Goal: Information Seeking & Learning: Learn about a topic

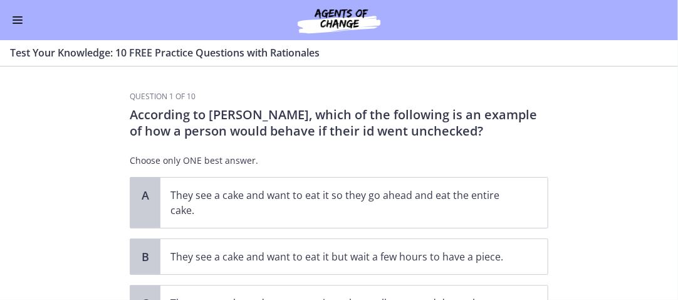
click at [16, 18] on button "Enable menu" at bounding box center [17, 20] width 15 height 15
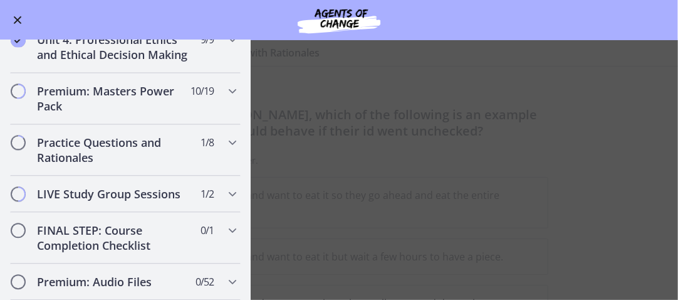
scroll to position [1003, 0]
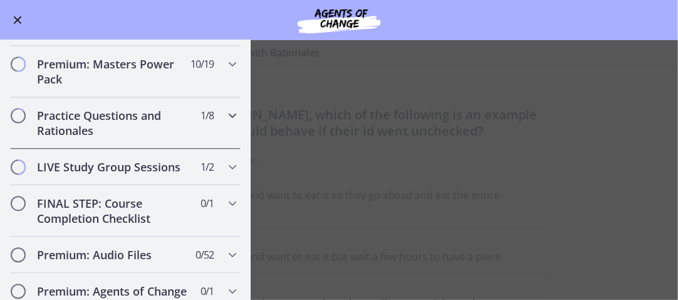
click at [225, 123] on icon "Chapters" at bounding box center [232, 115] width 15 height 15
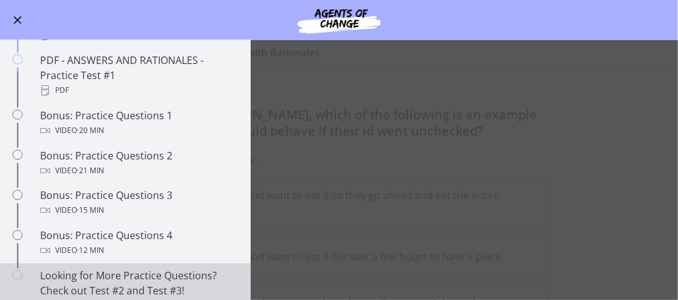
scroll to position [569, 0]
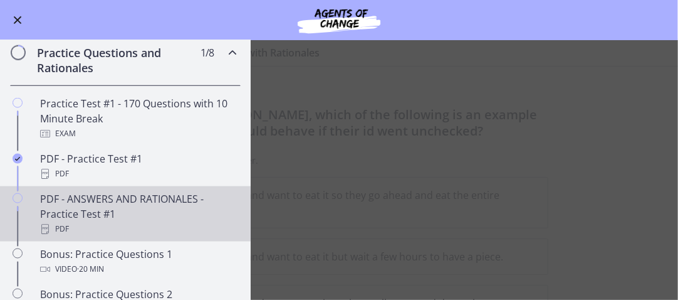
click at [68, 220] on div "PDF - ANSWERS AND RATIONALES - Practice Test #1 PDF" at bounding box center [138, 213] width 196 height 45
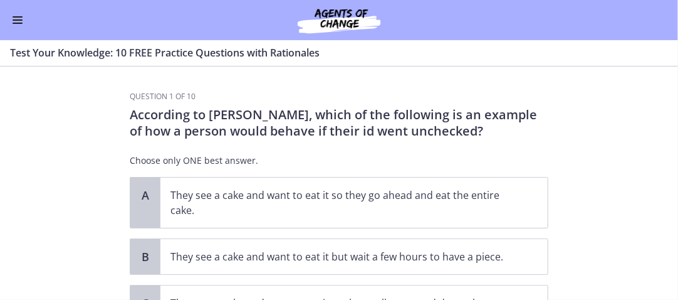
scroll to position [1066, 0]
drag, startPoint x: 17, startPoint y: 16, endPoint x: 8, endPoint y: 23, distance: 11.2
click at [16, 16] on span "Enable menu" at bounding box center [18, 16] width 10 height 1
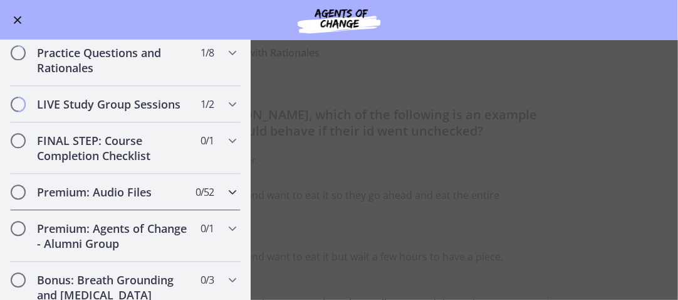
click at [111, 199] on h2 "Premium: Audio Files" at bounding box center [113, 191] width 153 height 15
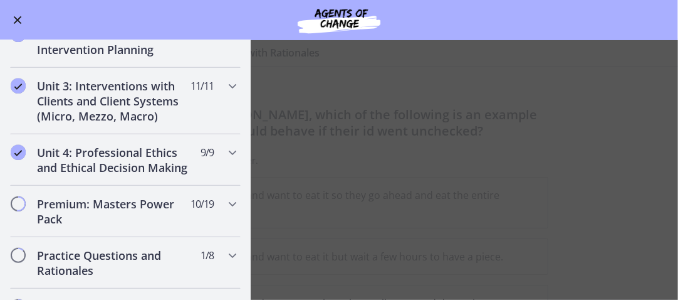
scroll to position [381, 0]
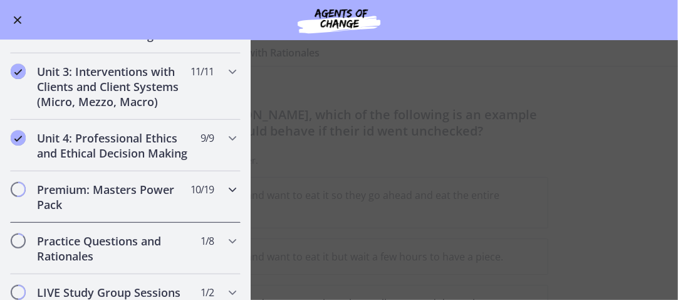
click at [17, 196] on span "Chapters" at bounding box center [18, 189] width 13 height 13
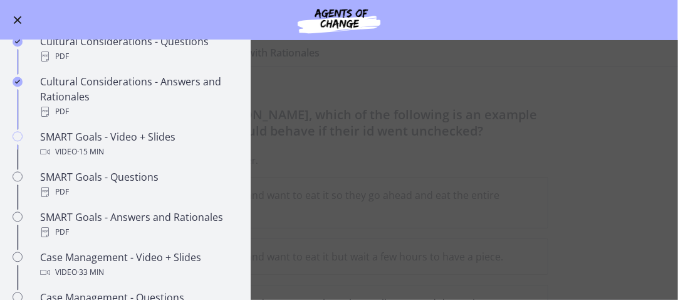
scroll to position [946, 0]
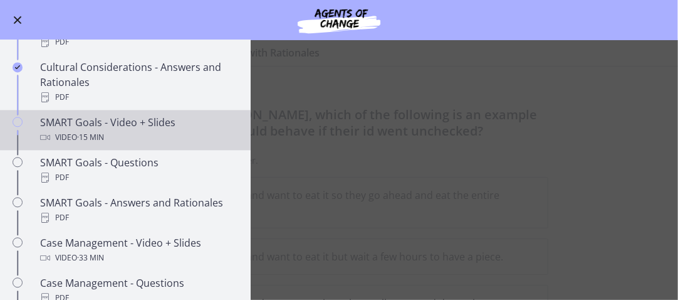
click at [55, 135] on div "SMART Goals - Video + Slides Video · 15 min" at bounding box center [138, 130] width 196 height 30
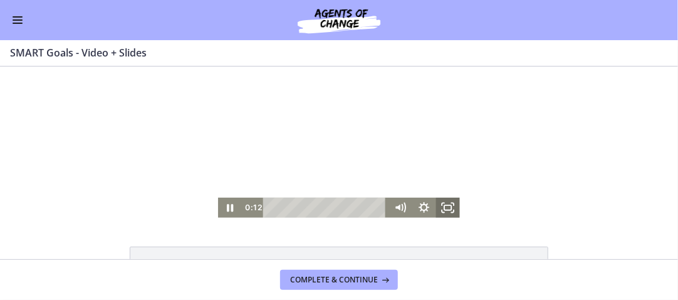
click at [446, 205] on icon "Fullscreen" at bounding box center [448, 207] width 24 height 20
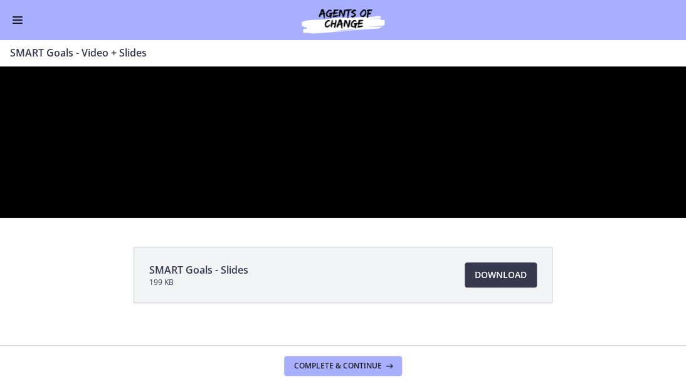
click at [575, 218] on div at bounding box center [343, 141] width 686 height 151
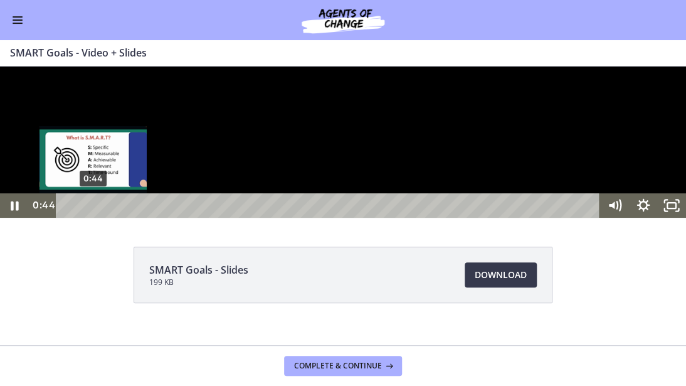
click at [93, 218] on div "0:44" at bounding box center [329, 205] width 527 height 24
click at [93, 209] on div "Playbar" at bounding box center [94, 205] width 8 height 8
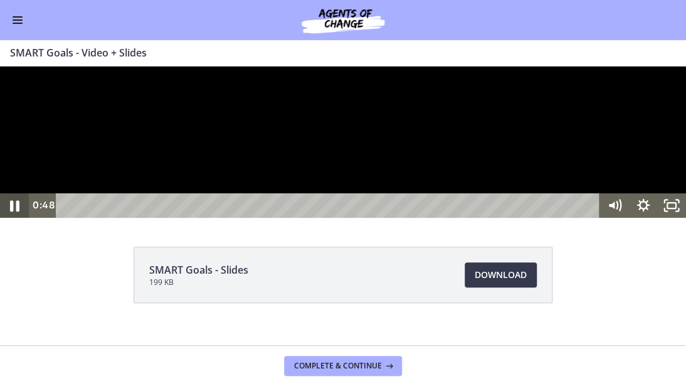
click at [9, 220] on icon "Pause" at bounding box center [14, 205] width 34 height 29
click at [9, 220] on icon "Play Video" at bounding box center [15, 205] width 34 height 29
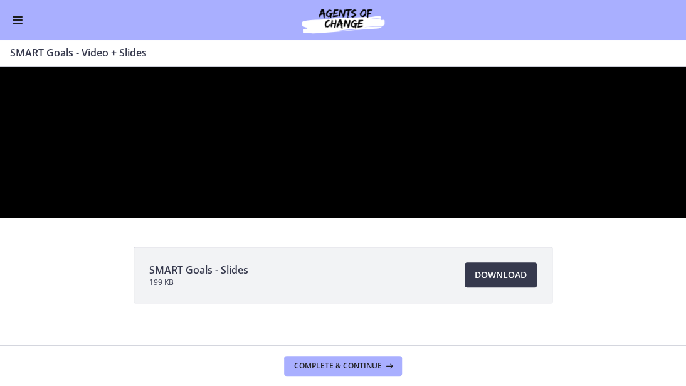
click at [0, 193] on button "Pause" at bounding box center [14, 205] width 29 height 24
click at [435, 218] on div at bounding box center [343, 141] width 686 height 151
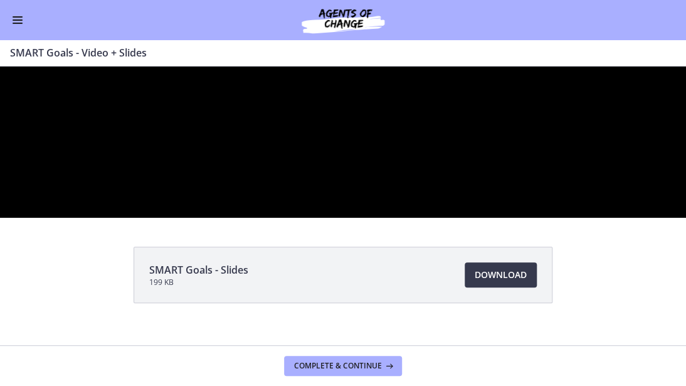
click at [435, 218] on div at bounding box center [343, 141] width 686 height 151
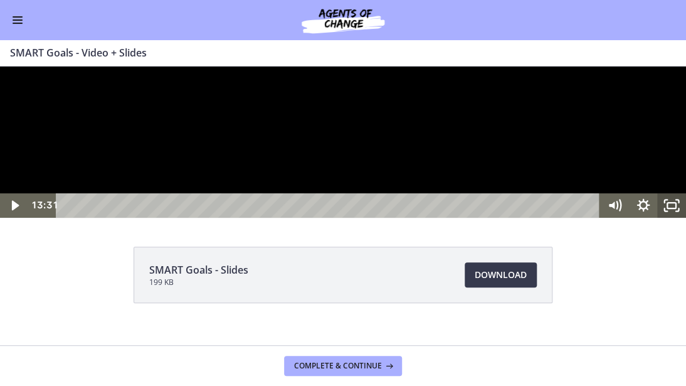
click at [670, 208] on rect "Unfullscreen" at bounding box center [671, 206] width 9 height 6
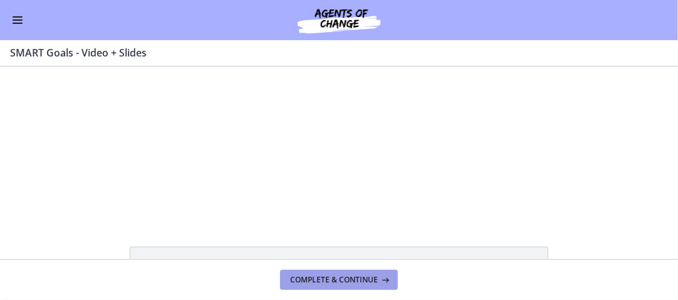
click at [354, 277] on span "Complete & continue" at bounding box center [334, 280] width 88 height 10
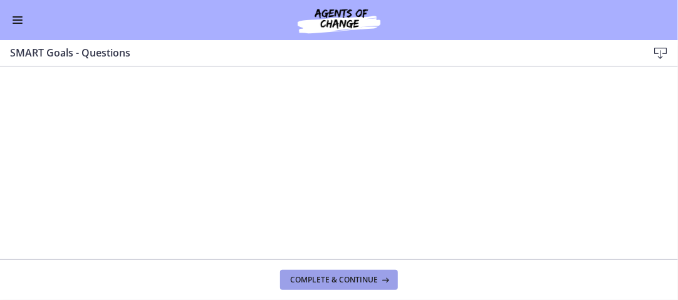
click at [339, 277] on span "Complete & continue" at bounding box center [334, 280] width 88 height 10
click at [360, 278] on span "Complete & continue" at bounding box center [334, 280] width 88 height 10
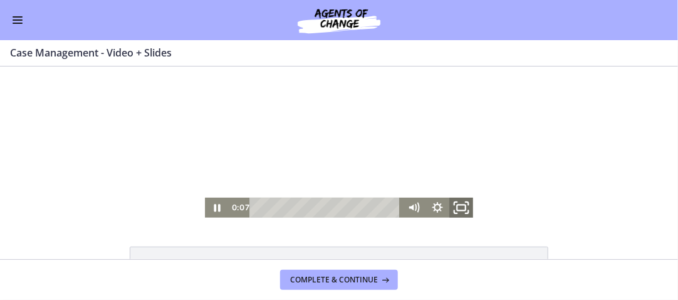
click at [462, 203] on icon "Fullscreen" at bounding box center [461, 207] width 29 height 24
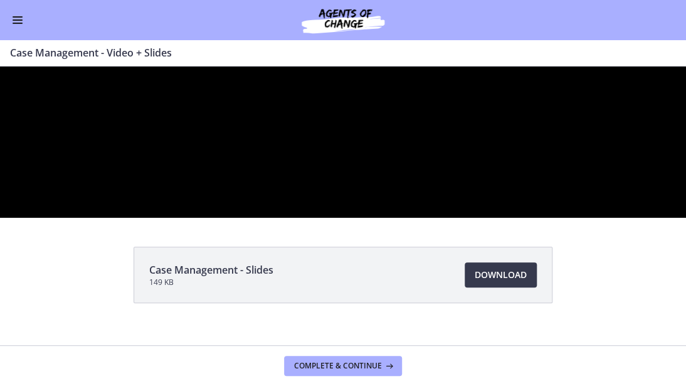
click at [467, 218] on div at bounding box center [343, 141] width 686 height 151
click at [424, 218] on div at bounding box center [343, 141] width 686 height 151
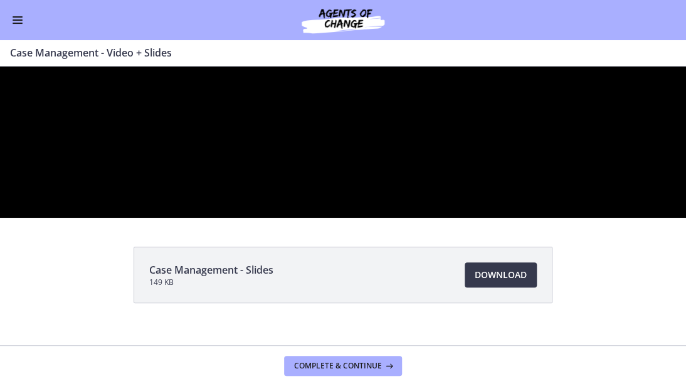
click at [424, 218] on div at bounding box center [343, 141] width 686 height 151
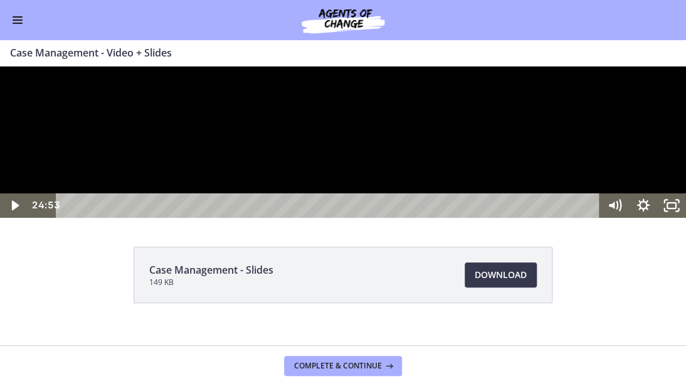
click at [424, 218] on div at bounding box center [343, 141] width 686 height 151
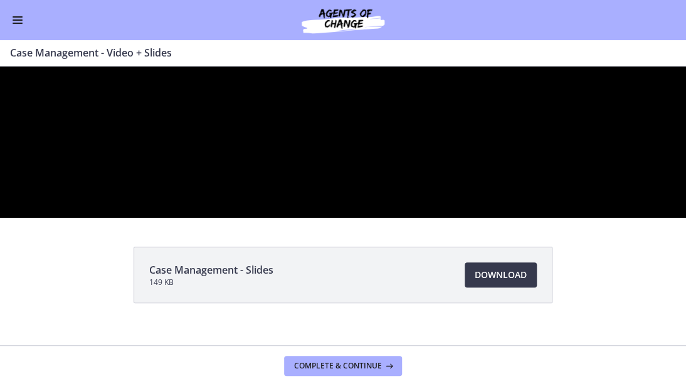
click at [424, 218] on div at bounding box center [343, 141] width 686 height 151
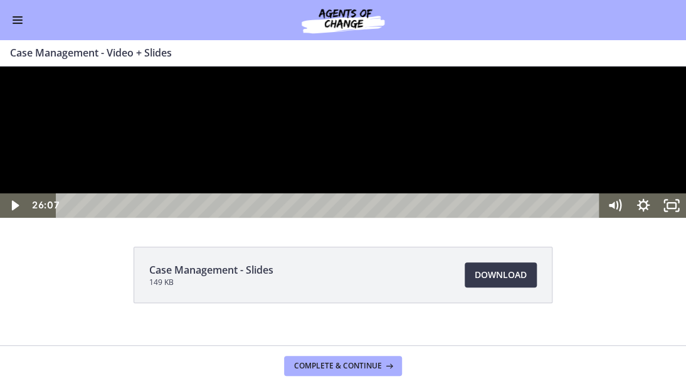
click at [429, 218] on div at bounding box center [343, 141] width 686 height 151
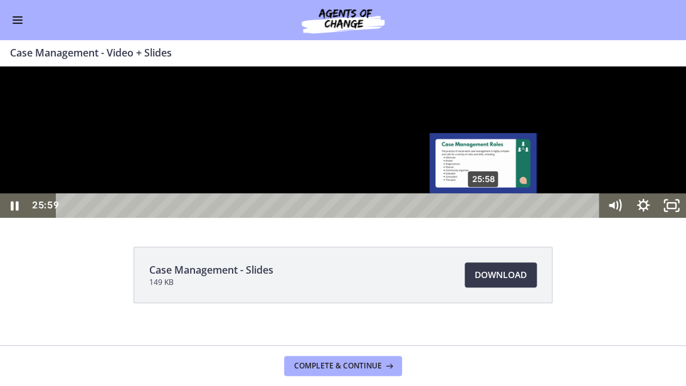
click at [484, 218] on div "25:58" at bounding box center [329, 205] width 527 height 24
click at [484, 209] on div "Playbar" at bounding box center [483, 205] width 8 height 8
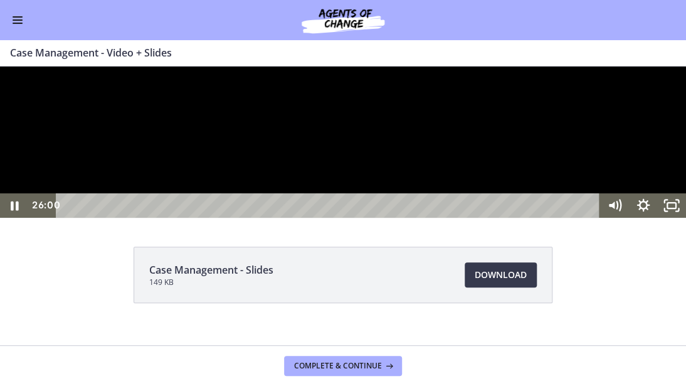
click at [388, 218] on div at bounding box center [343, 141] width 686 height 151
click at [672, 209] on rect "Unfullscreen" at bounding box center [672, 205] width 10 height 7
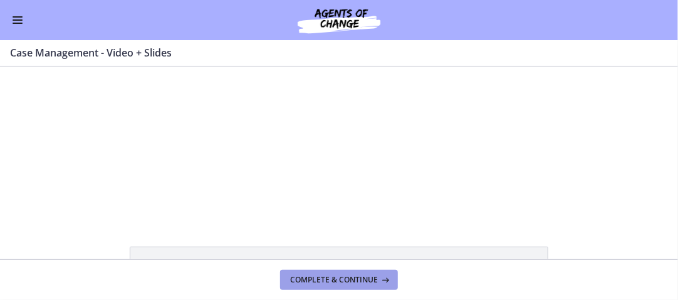
click at [349, 282] on span "Complete & continue" at bounding box center [334, 280] width 88 height 10
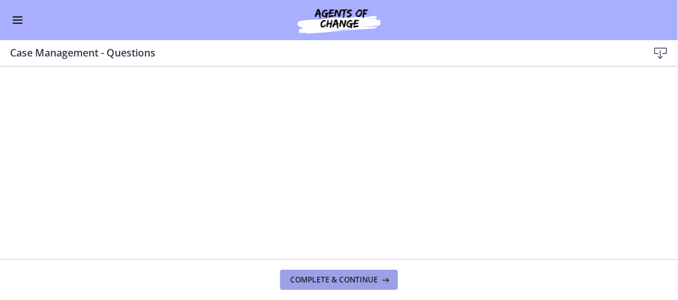
click at [355, 282] on span "Complete & continue" at bounding box center [334, 280] width 88 height 10
click at [344, 277] on span "Complete & continue" at bounding box center [334, 280] width 88 height 10
click at [354, 279] on span "Complete & continue" at bounding box center [334, 280] width 88 height 10
click at [361, 281] on span "Complete & continue" at bounding box center [334, 280] width 88 height 10
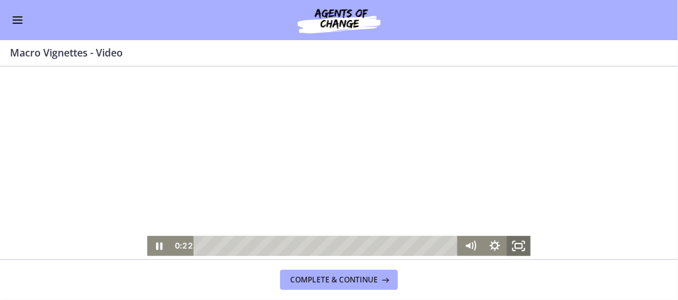
click at [515, 246] on rect "Fullscreen" at bounding box center [518, 245] width 7 height 5
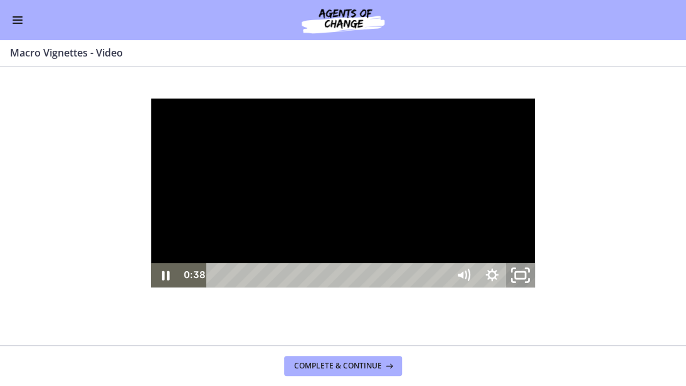
click at [538, 290] on icon "Unfullscreen" at bounding box center [521, 275] width 34 height 29
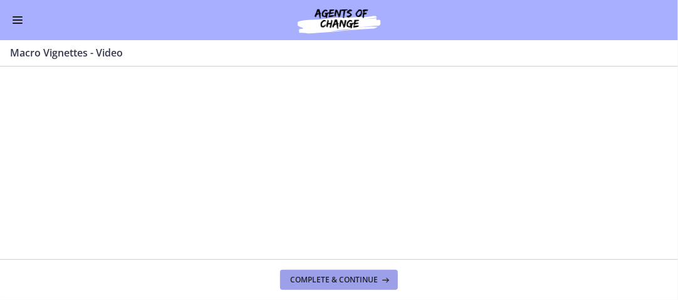
click at [357, 277] on span "Complete & continue" at bounding box center [334, 280] width 88 height 10
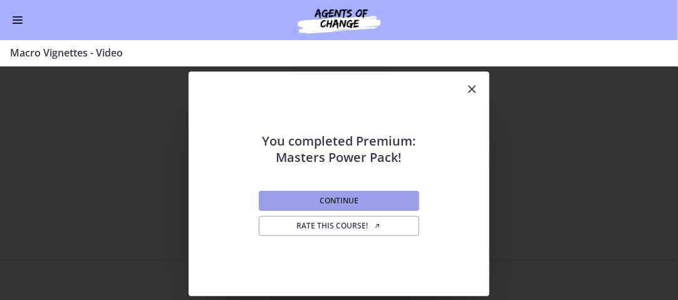
click at [360, 201] on button "Continue" at bounding box center [339, 201] width 161 height 20
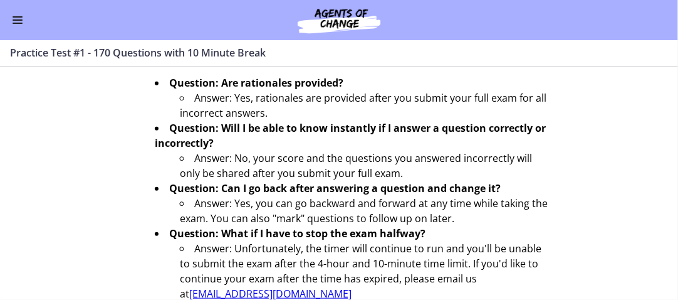
scroll to position [108, 0]
